Goal: Navigation & Orientation: Find specific page/section

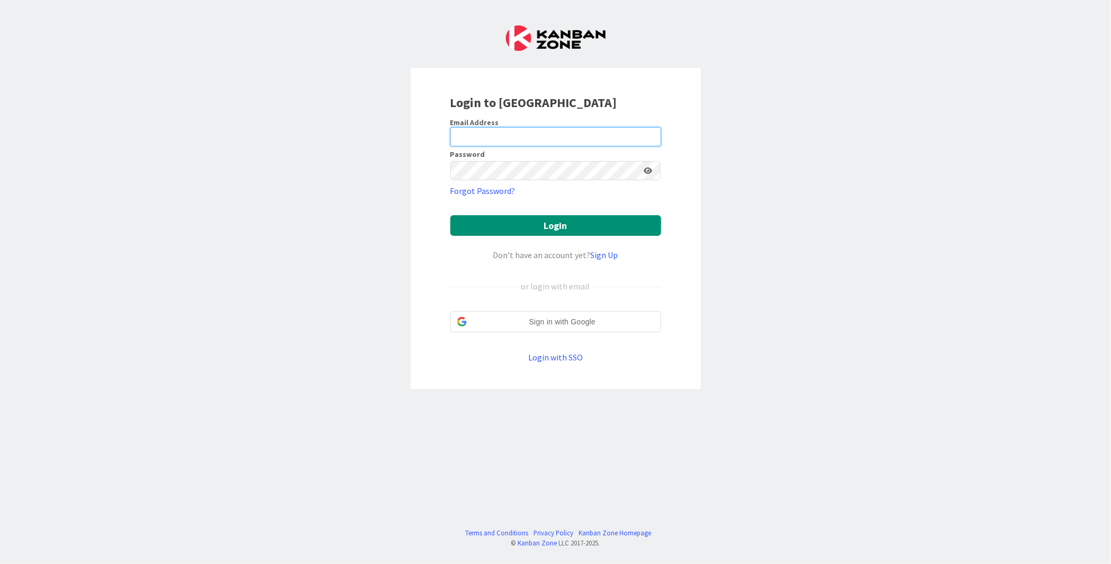
type input "[PERSON_NAME][EMAIL_ADDRESS][DOMAIN_NAME]"
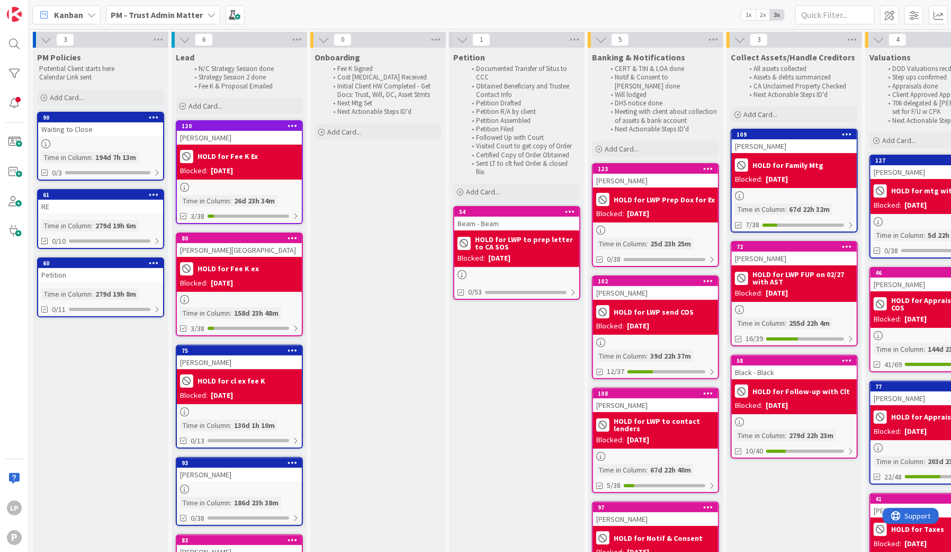
click at [565, 19] on div "Kanban PM - Trust Admin Matter 1x 2x 3x" at bounding box center [490, 14] width 922 height 29
click at [148, 15] on b "PM - Trust Admin Matter" at bounding box center [157, 15] width 92 height 11
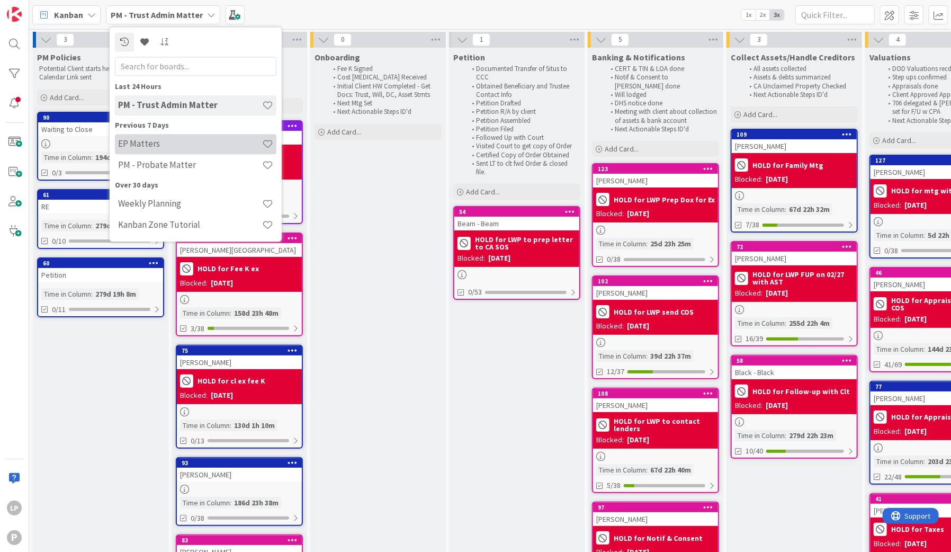
click at [161, 141] on h4 "EP Matters" at bounding box center [190, 144] width 144 height 11
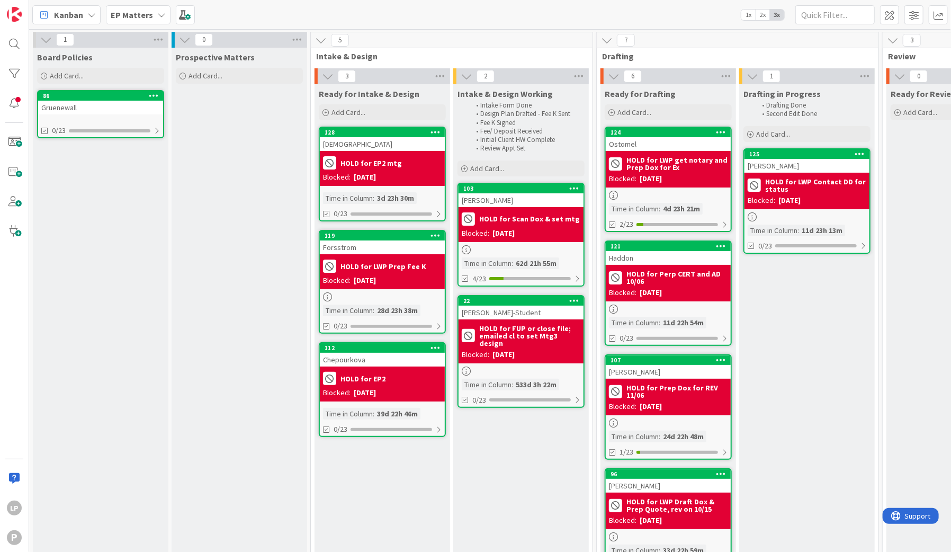
click at [667, 8] on div "Kanban EP Matters 1x 2x 3x" at bounding box center [490, 14] width 922 height 29
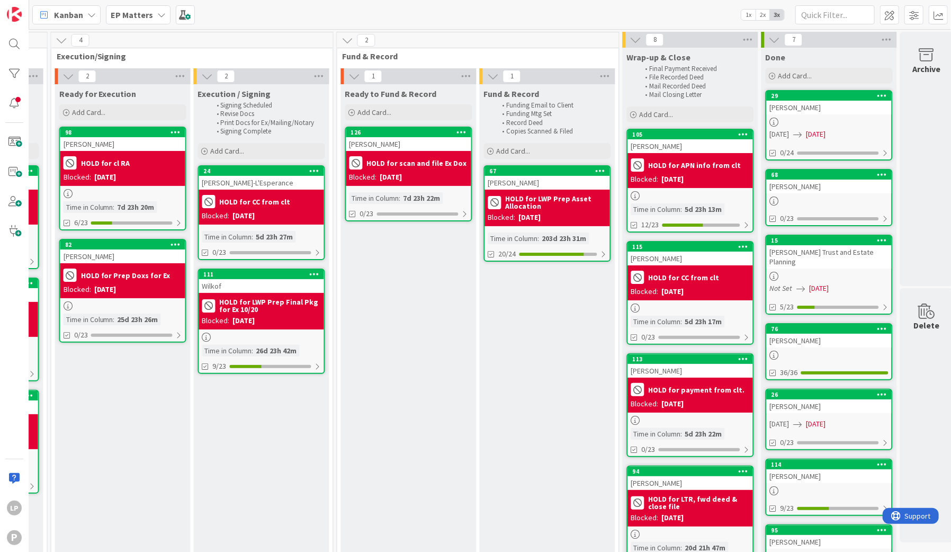
scroll to position [0, 1120]
